Goal: Use online tool/utility: Utilize a website feature to perform a specific function

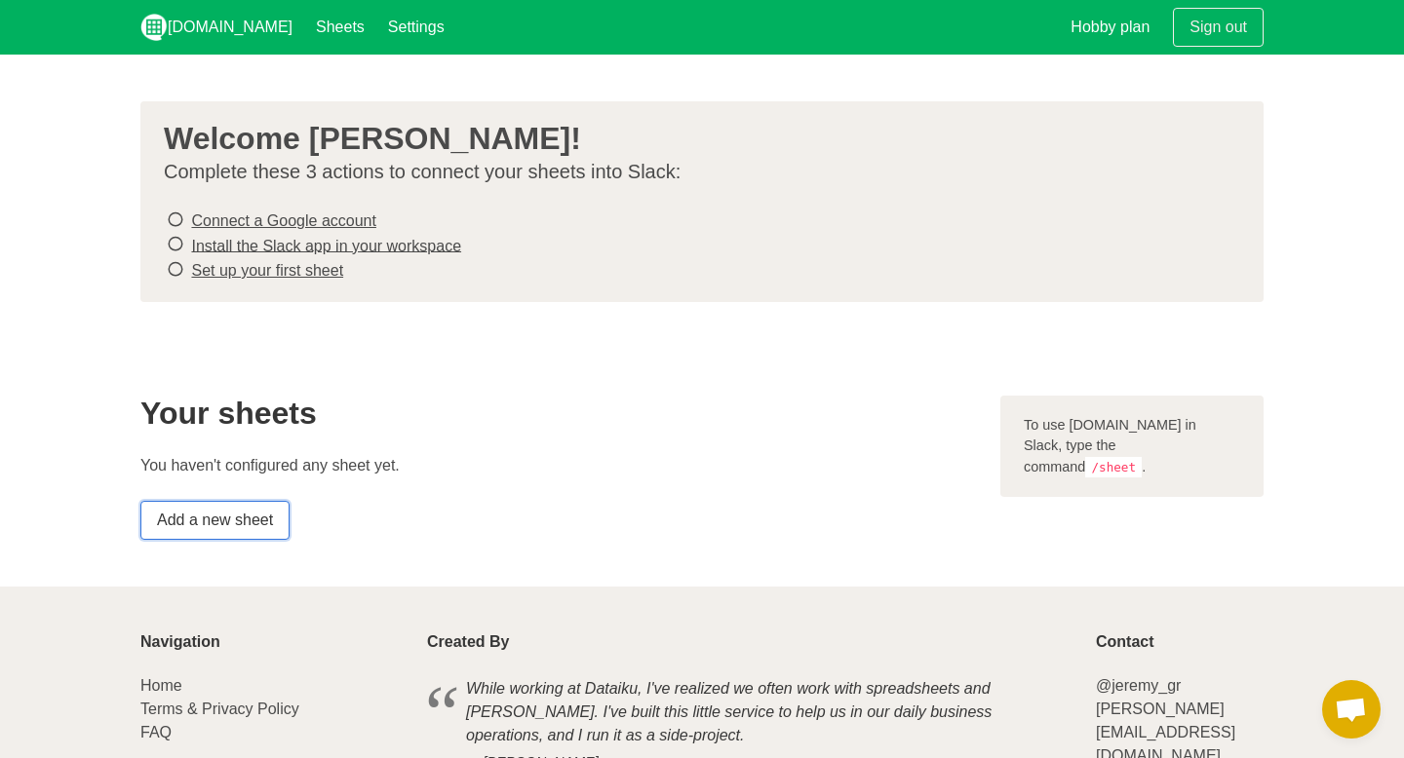
click at [198, 525] on link "Add a new sheet" at bounding box center [214, 520] width 149 height 39
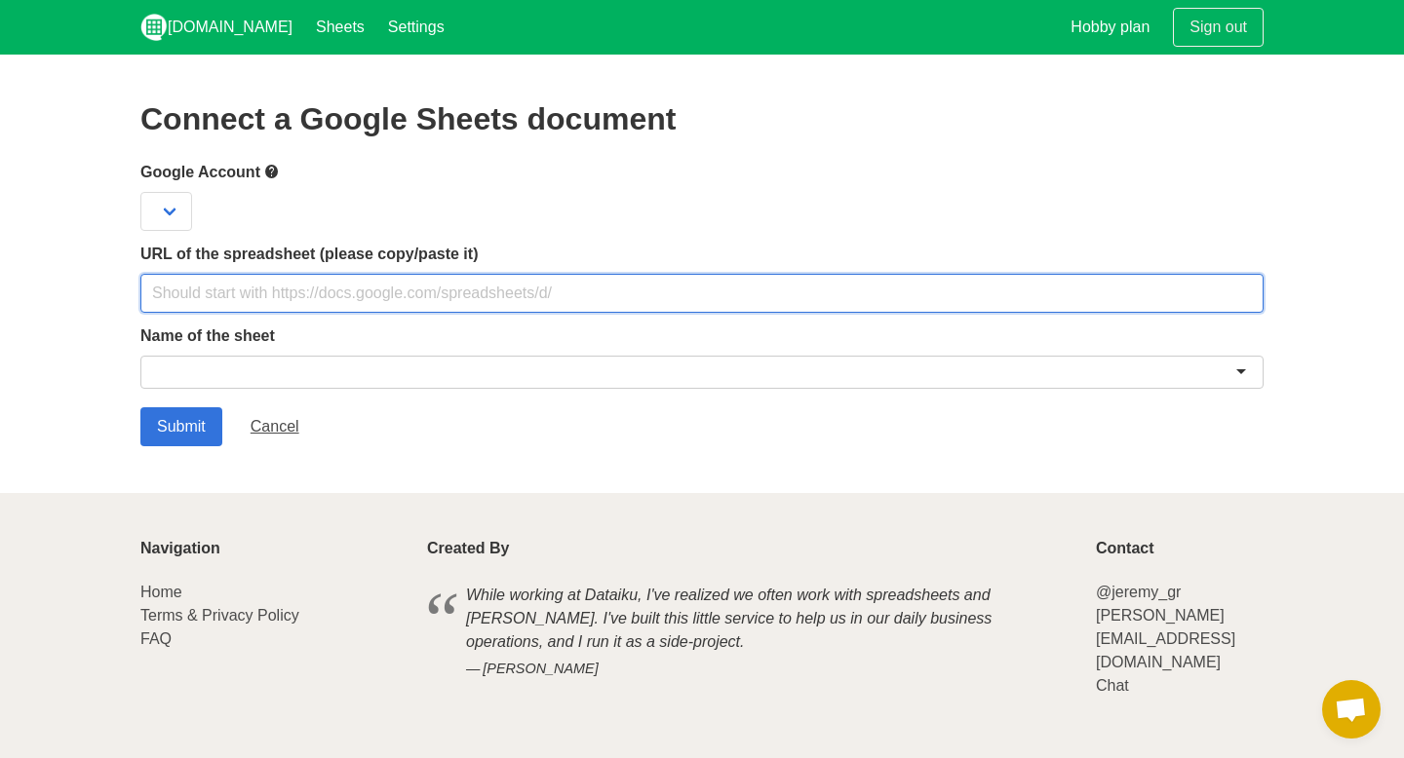
click at [410, 292] on input "text" at bounding box center [701, 293] width 1123 height 39
click at [361, 299] on input "text" at bounding box center [701, 293] width 1123 height 39
paste input "[URL][DOMAIN_NAME]"
type input "[URL][DOMAIN_NAME]"
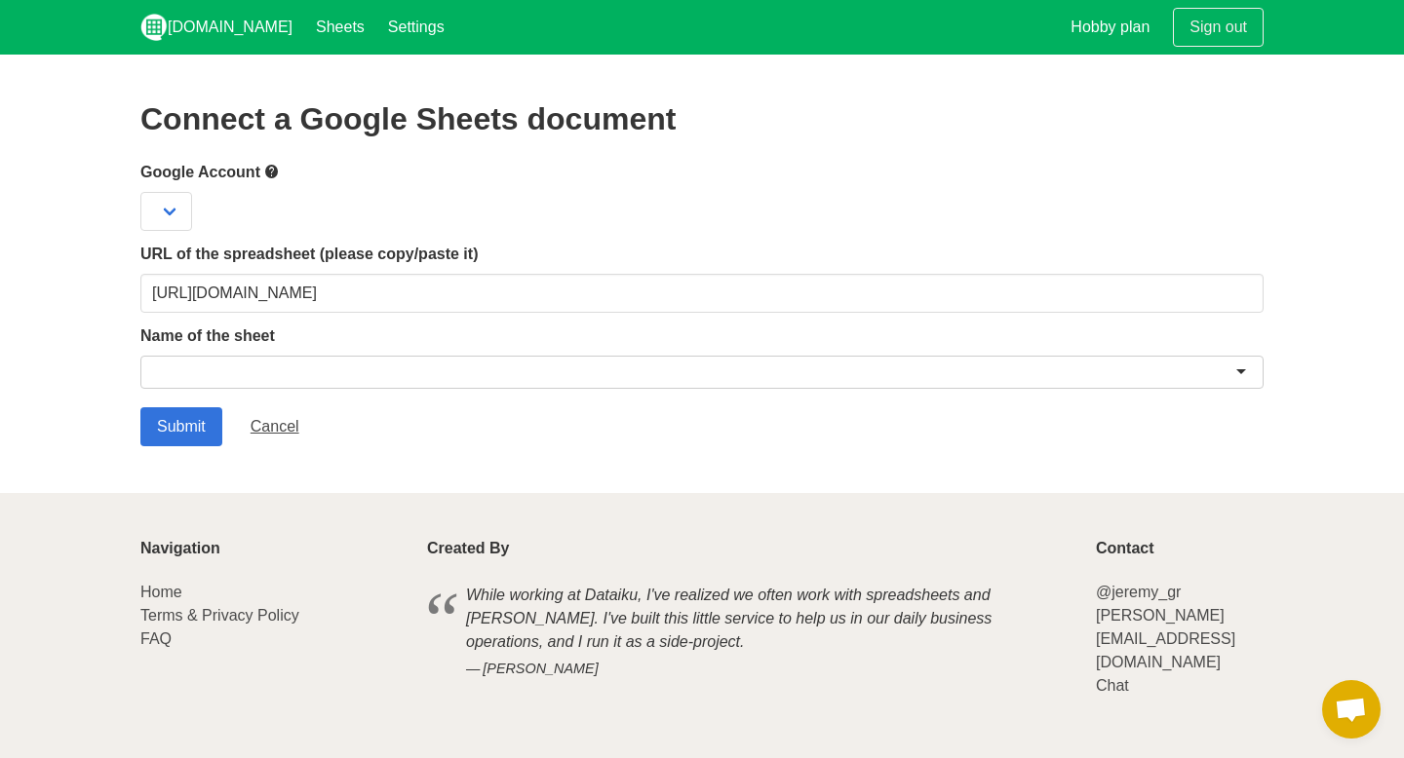
click at [301, 372] on div at bounding box center [701, 372] width 1123 height 33
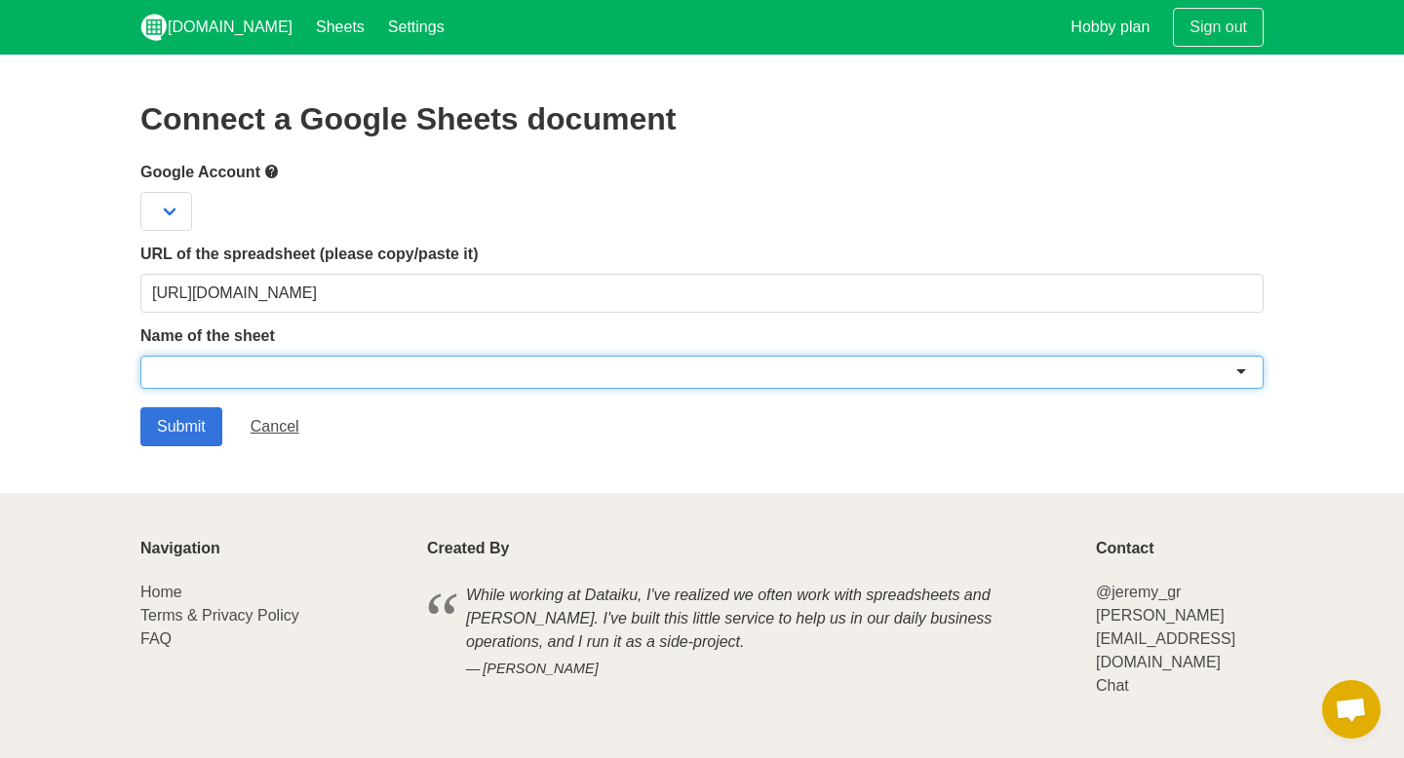
paste input "axis-vpa-format"
type input "axis-vpa-format"
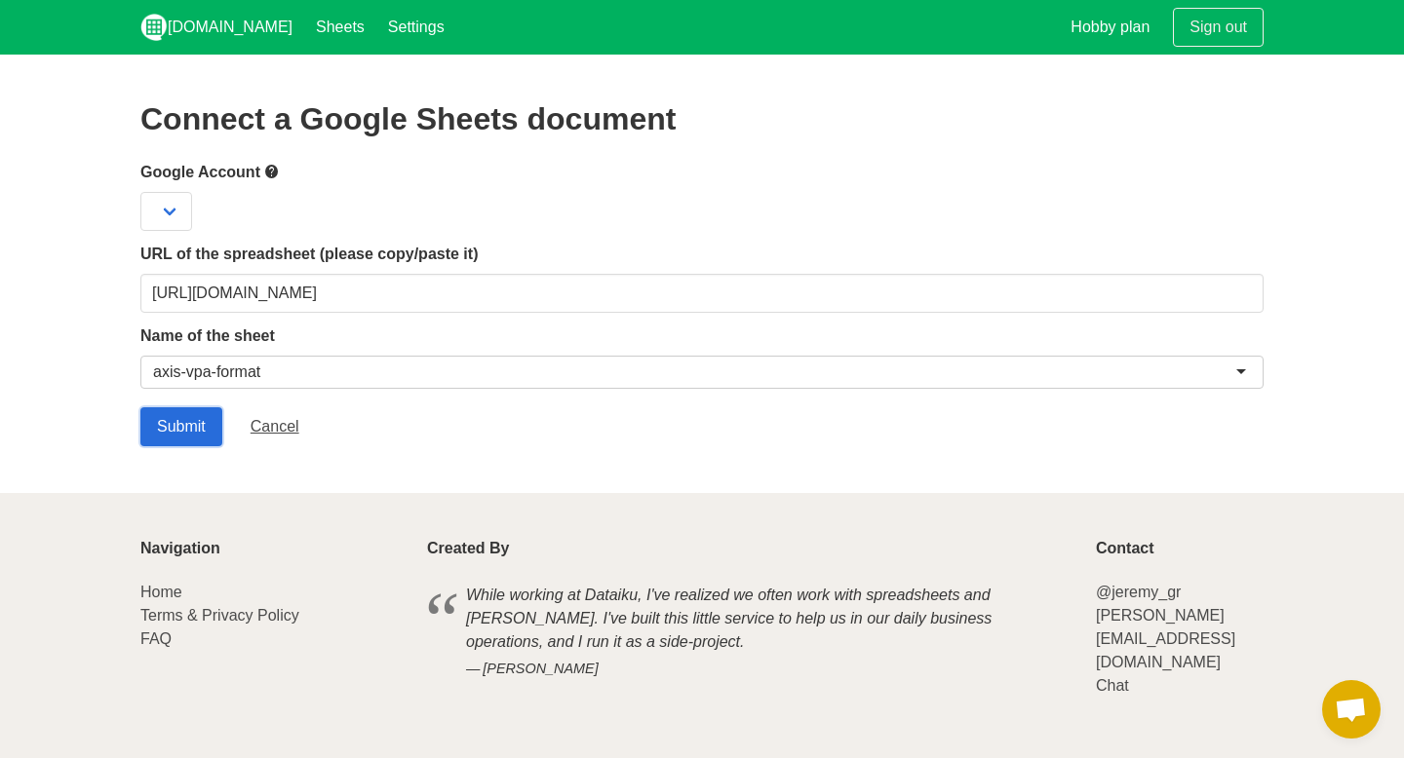
click at [198, 430] on input "Submit" at bounding box center [181, 427] width 82 height 39
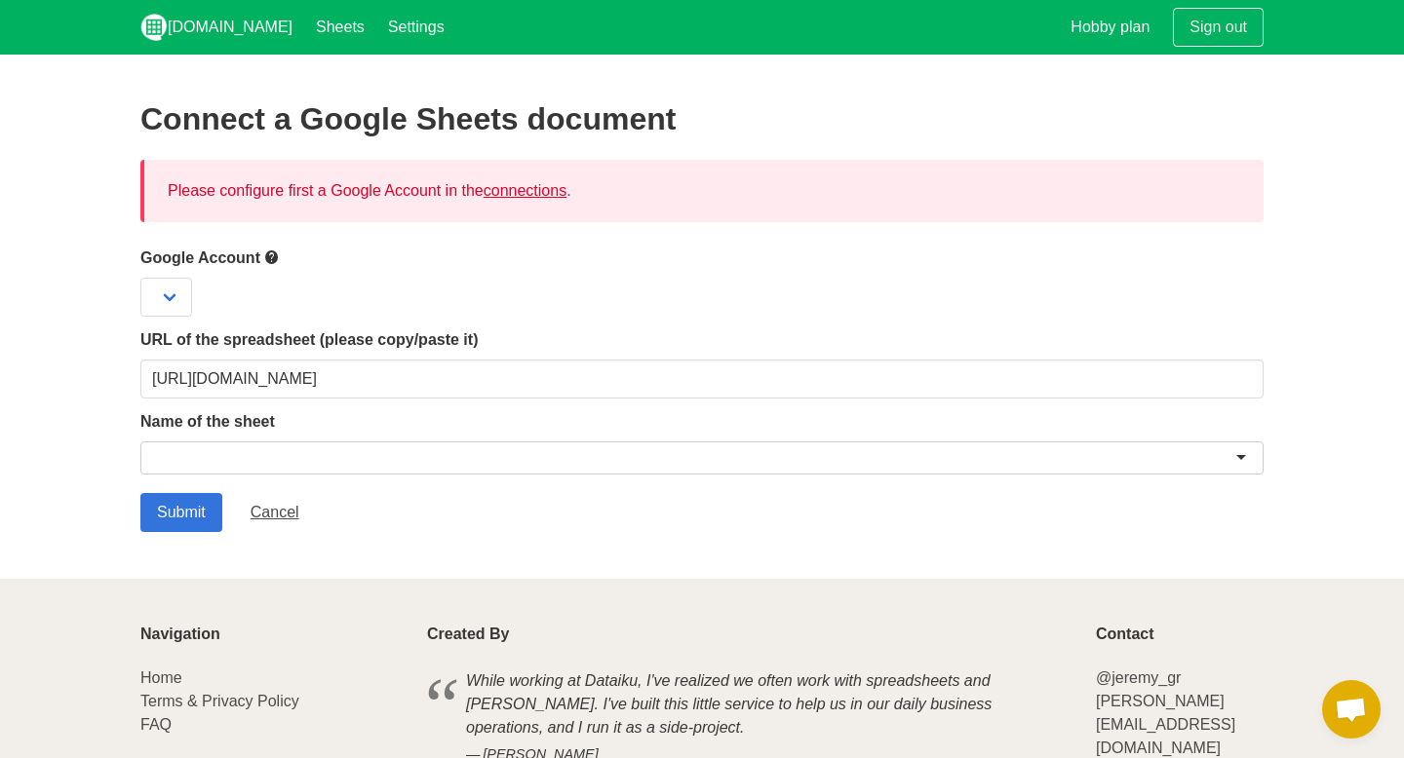
click at [529, 195] on link "connections" at bounding box center [525, 190] width 83 height 17
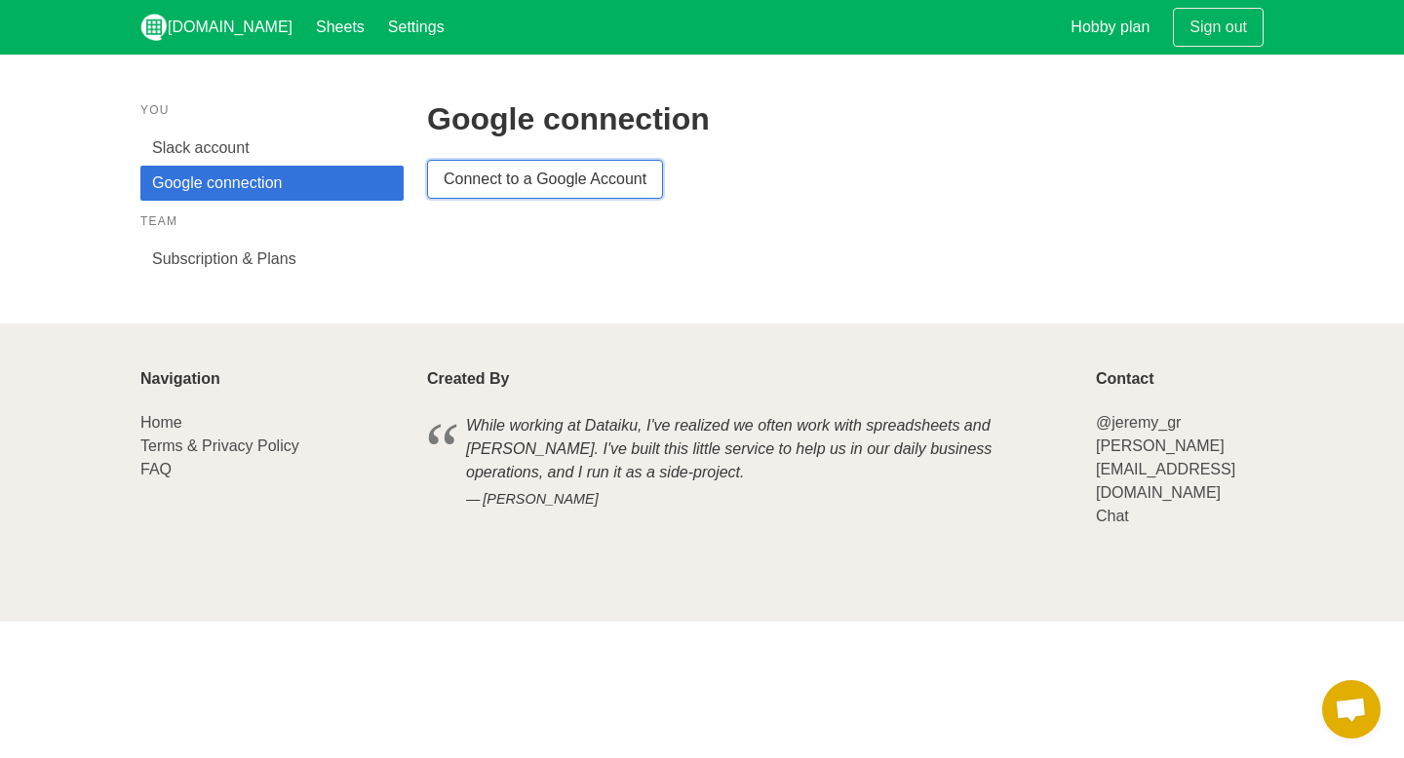
click at [533, 177] on link "Connect to a Google Account" at bounding box center [545, 179] width 236 height 39
